Goal: Check status: Check status

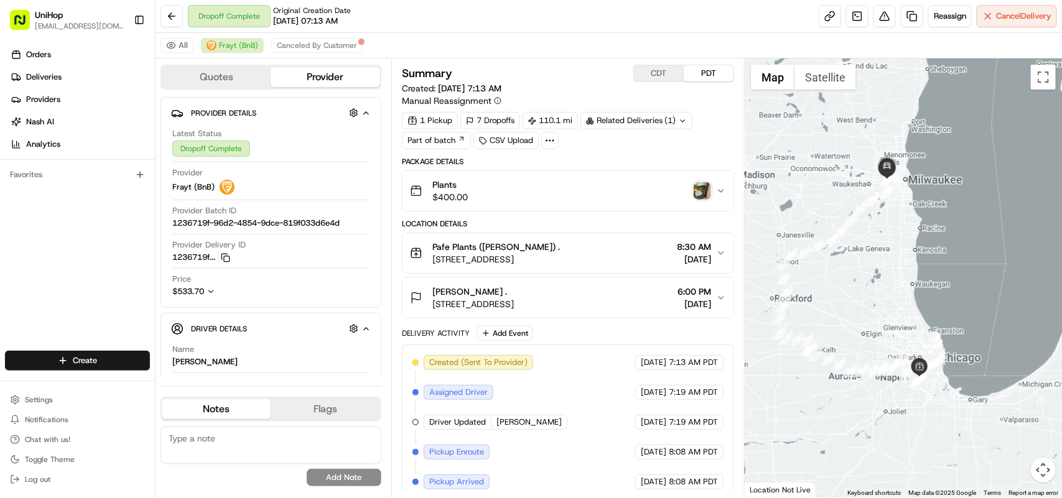
click at [700, 188] on img "button" at bounding box center [701, 190] width 17 height 17
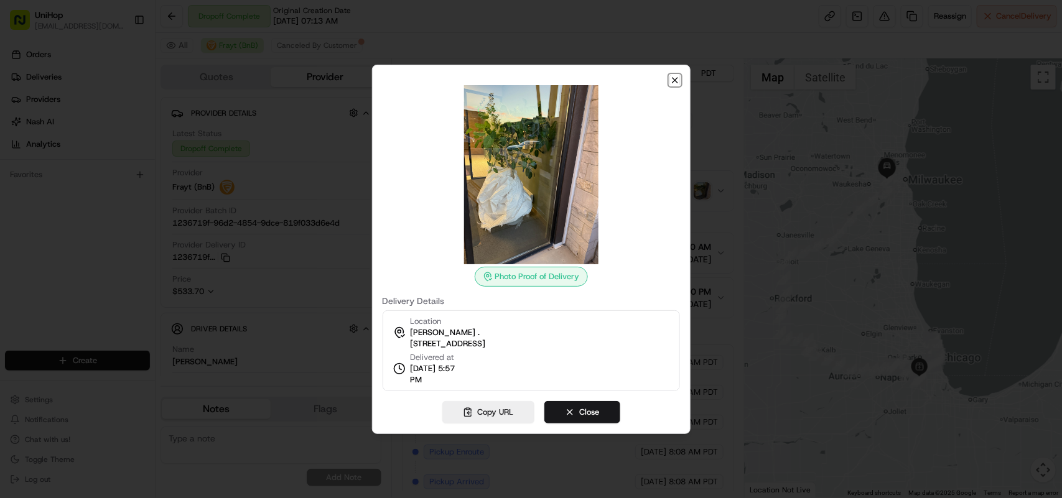
click at [670, 78] on icon "button" at bounding box center [675, 80] width 10 height 10
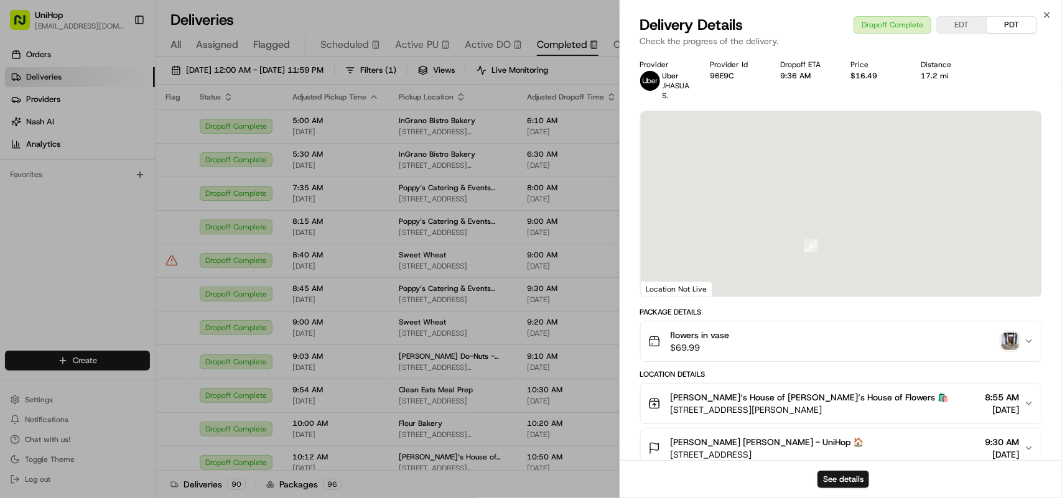
click at [1049, 23] on div "Delivery Details Dropoff Complete EDT PDT Check the progress of the delivery." at bounding box center [841, 33] width 442 height 37
click at [1042, 13] on icon "button" at bounding box center [1047, 15] width 10 height 10
click at [1047, 17] on div "Deliveries All times are displayed using EDT timezone" at bounding box center [608, 20] width 906 height 20
